Goal: Information Seeking & Learning: Find specific page/section

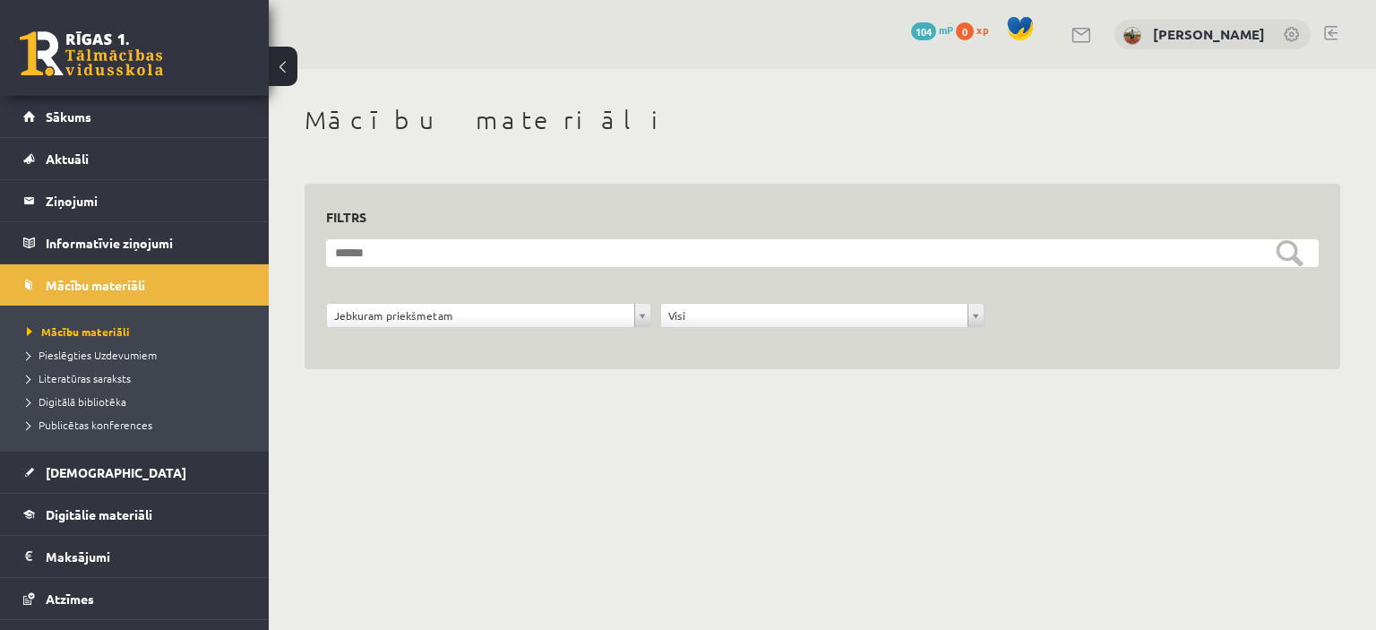
click at [111, 46] on link at bounding box center [91, 53] width 143 height 45
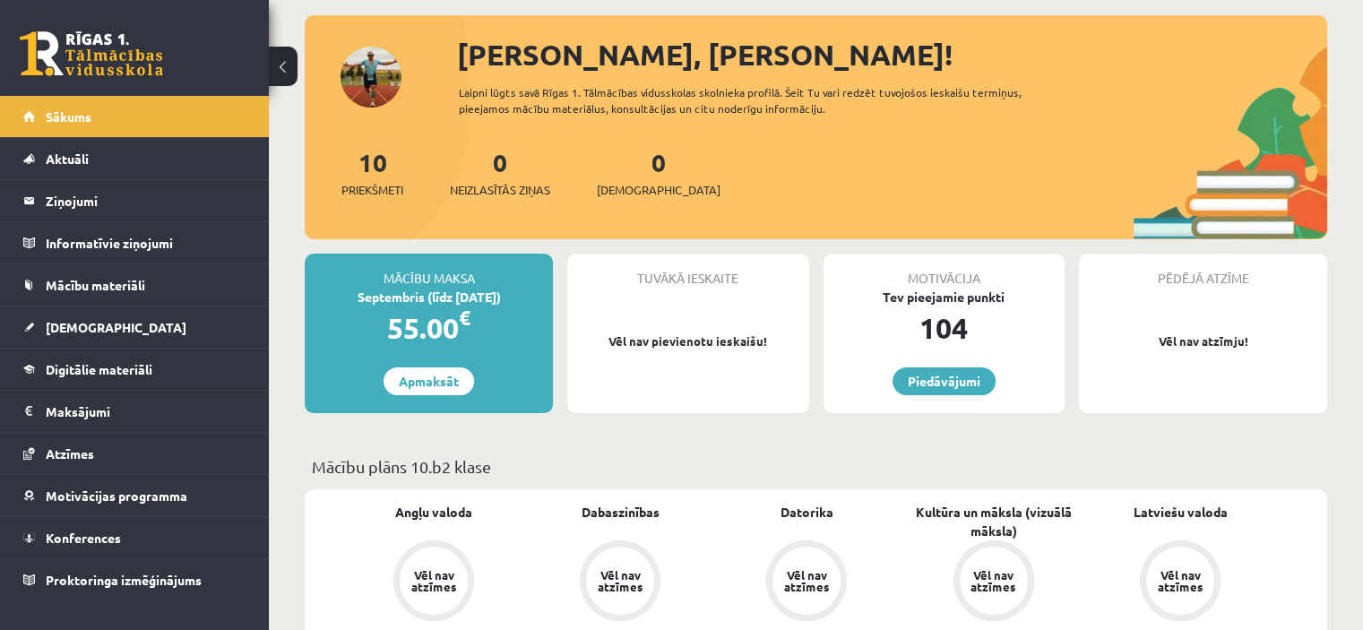
scroll to position [179, 0]
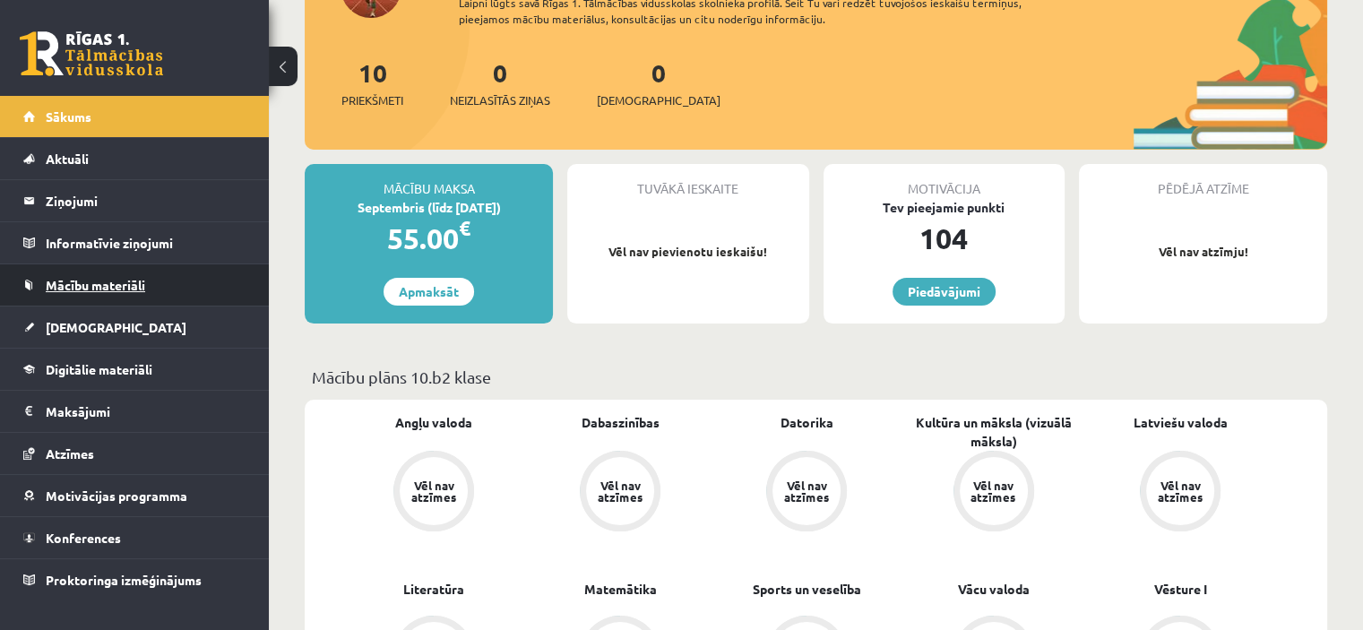
click at [99, 299] on link "Mācību materiāli" at bounding box center [134, 284] width 223 height 41
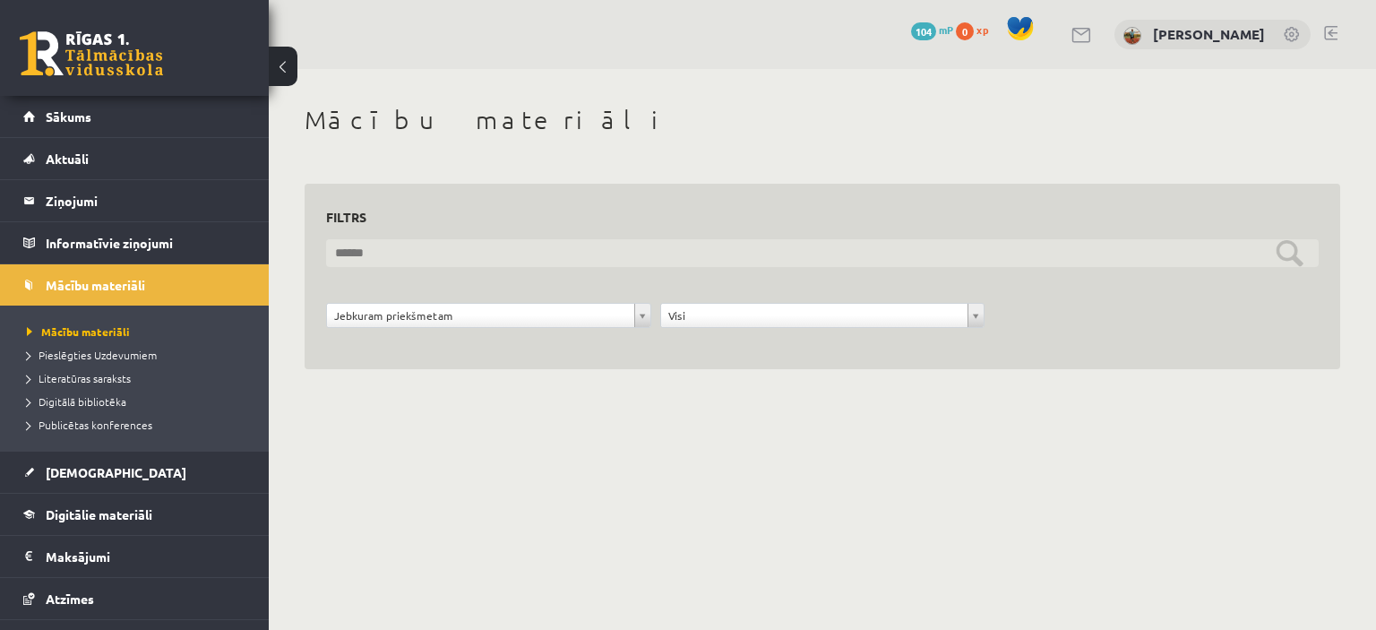
click at [418, 248] on input "text" at bounding box center [822, 253] width 993 height 28
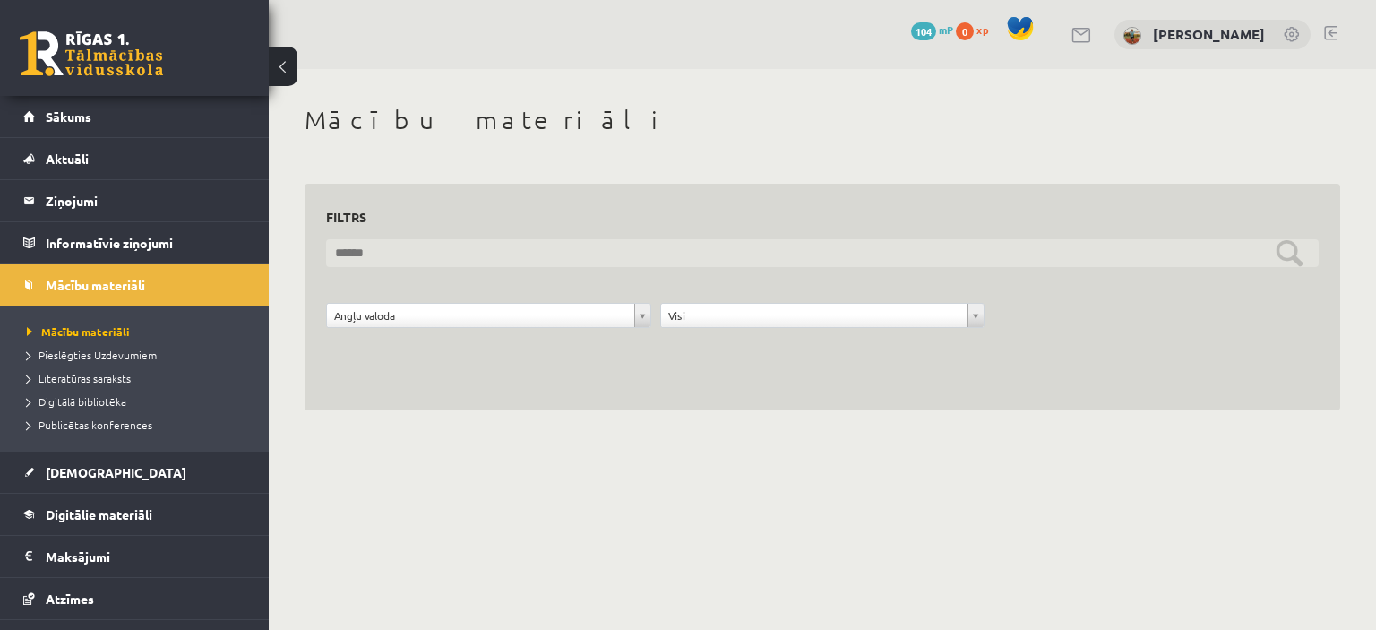
click at [710, 255] on input "text" at bounding box center [822, 253] width 993 height 28
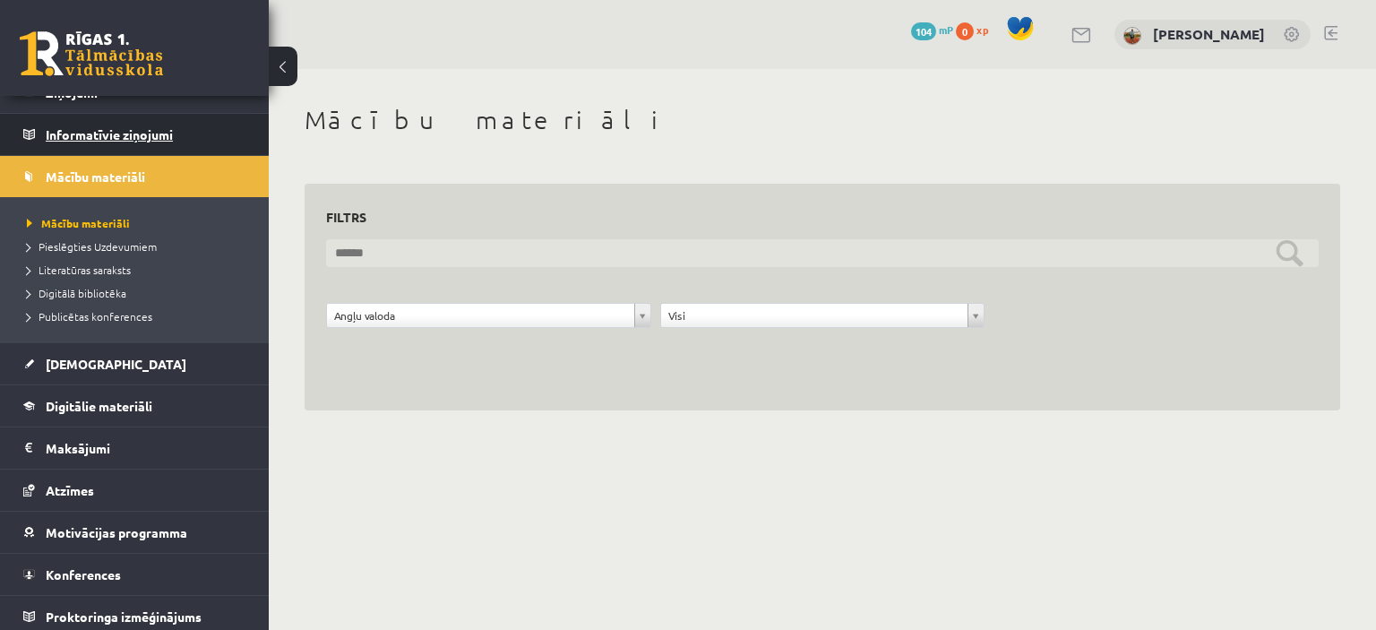
scroll to position [113, 0]
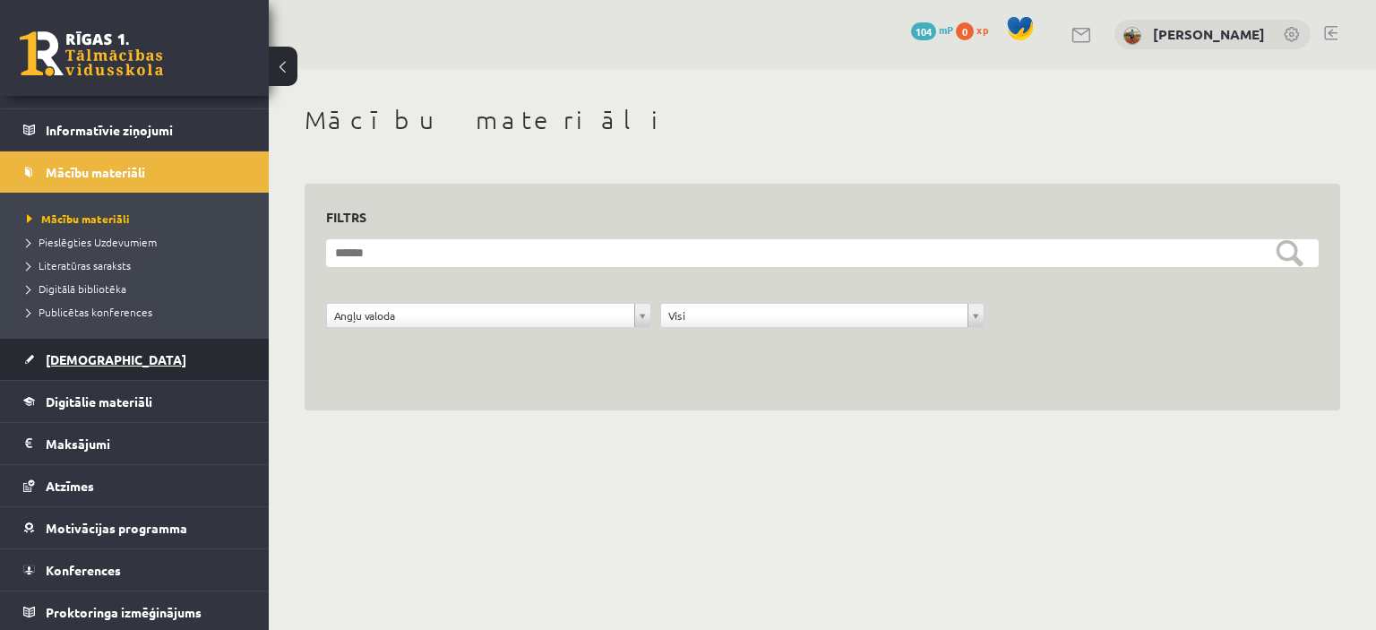
click at [115, 361] on link "[DEMOGRAPHIC_DATA]" at bounding box center [134, 359] width 223 height 41
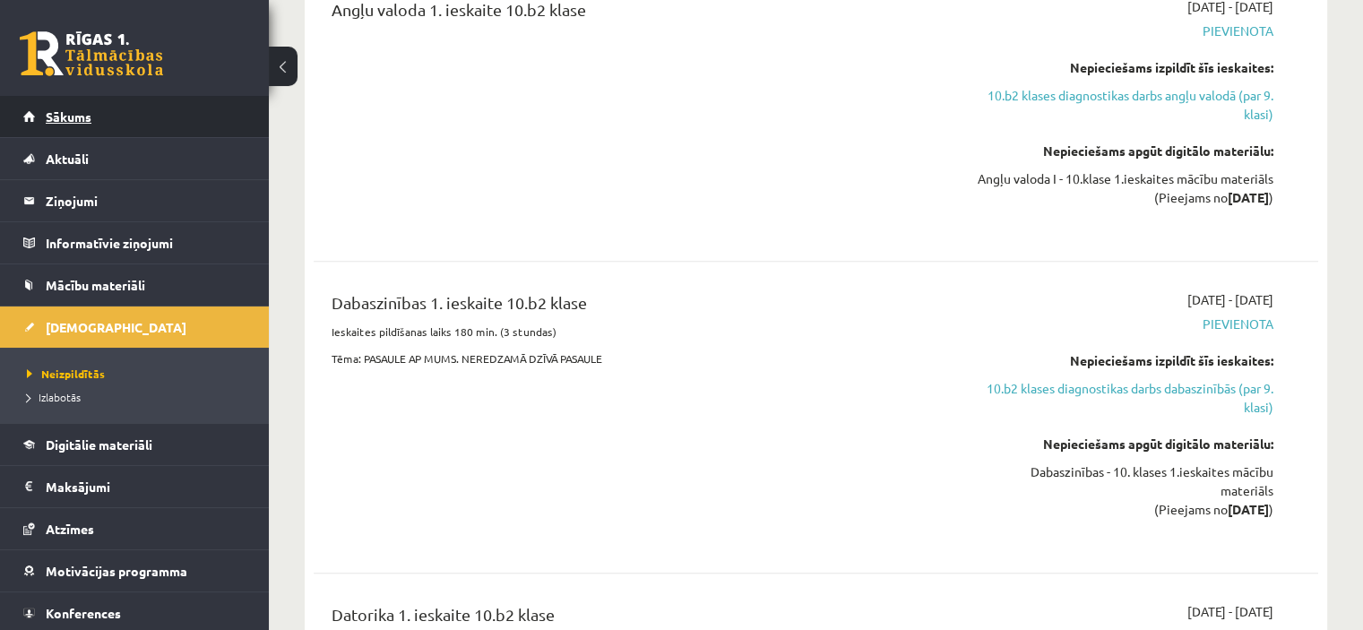
click at [106, 126] on link "Sākums" at bounding box center [134, 116] width 223 height 41
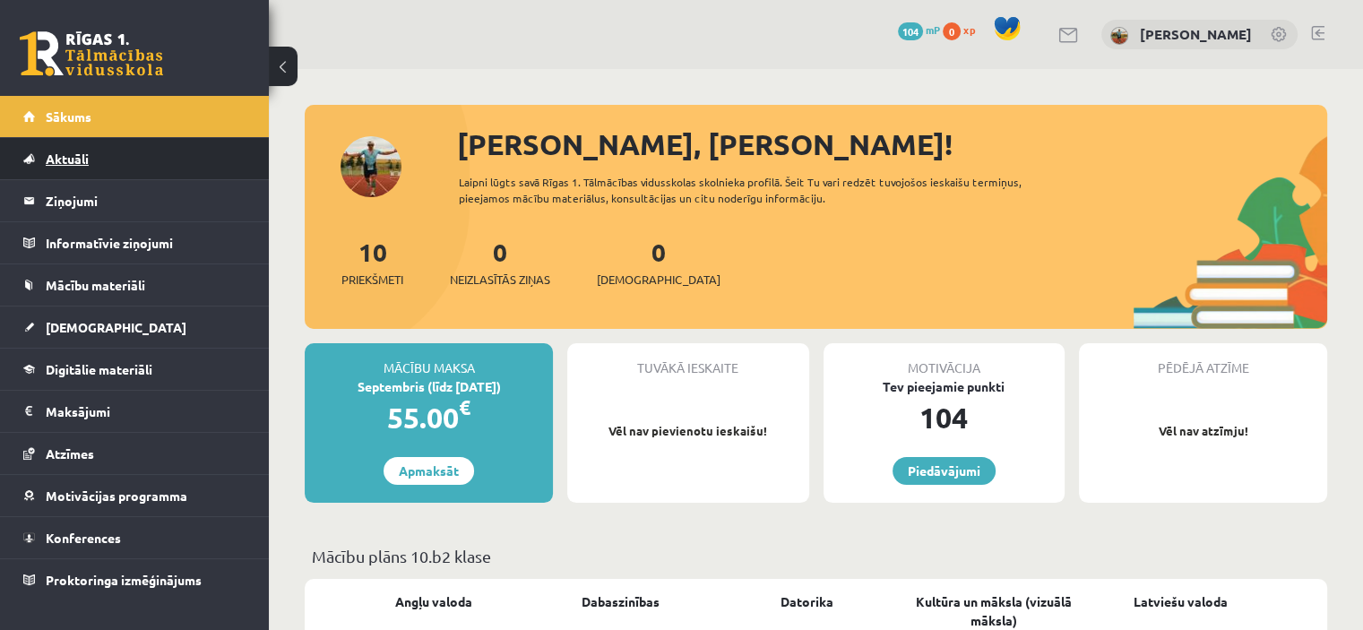
click at [111, 159] on link "Aktuāli" at bounding box center [134, 158] width 223 height 41
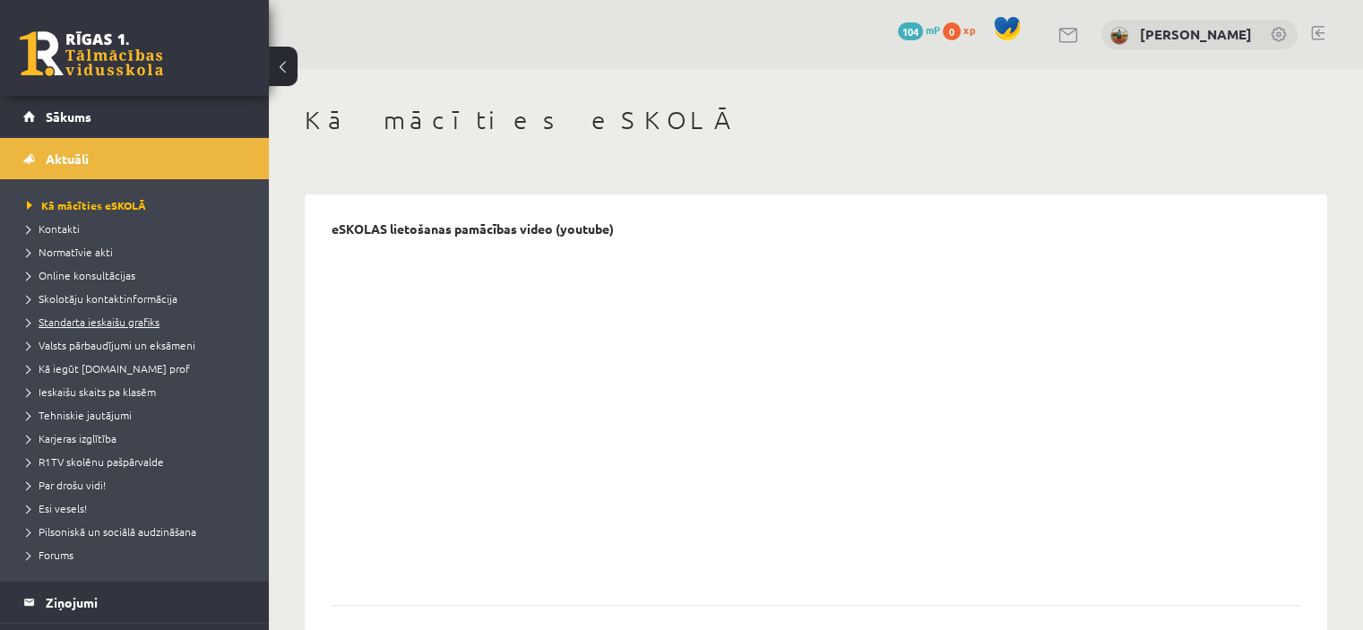
click at [102, 322] on span "Standarta ieskaišu grafiks" at bounding box center [93, 321] width 133 height 14
